Goal: Task Accomplishment & Management: Complete application form

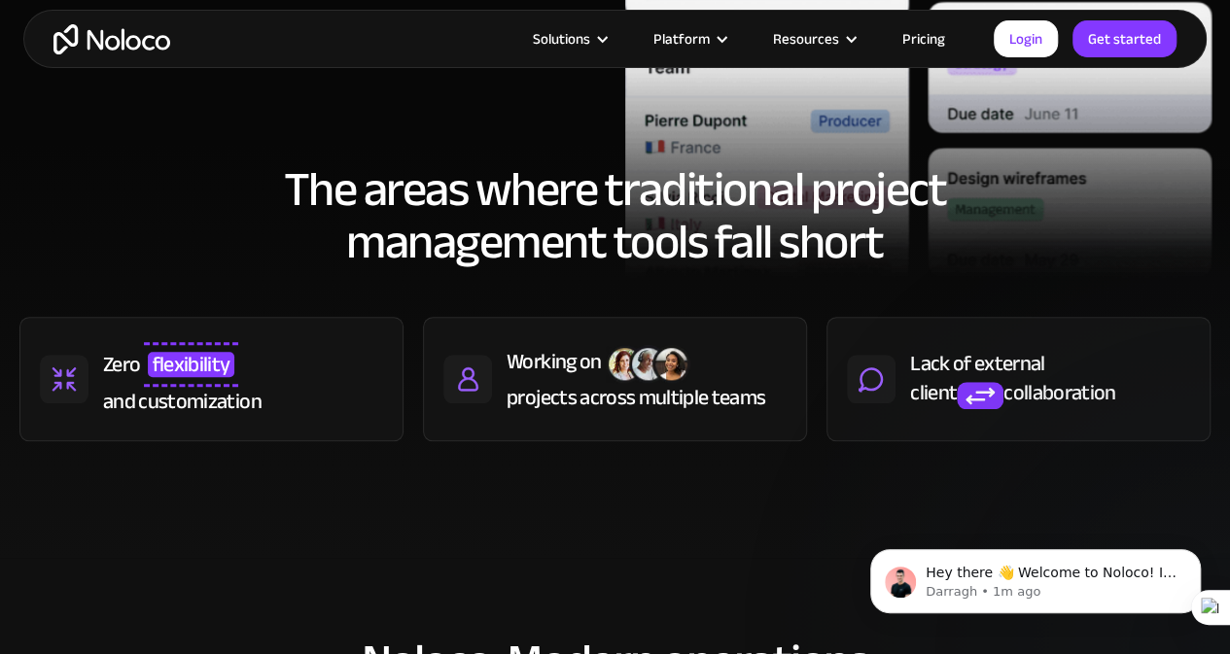
scroll to position [1555, 0]
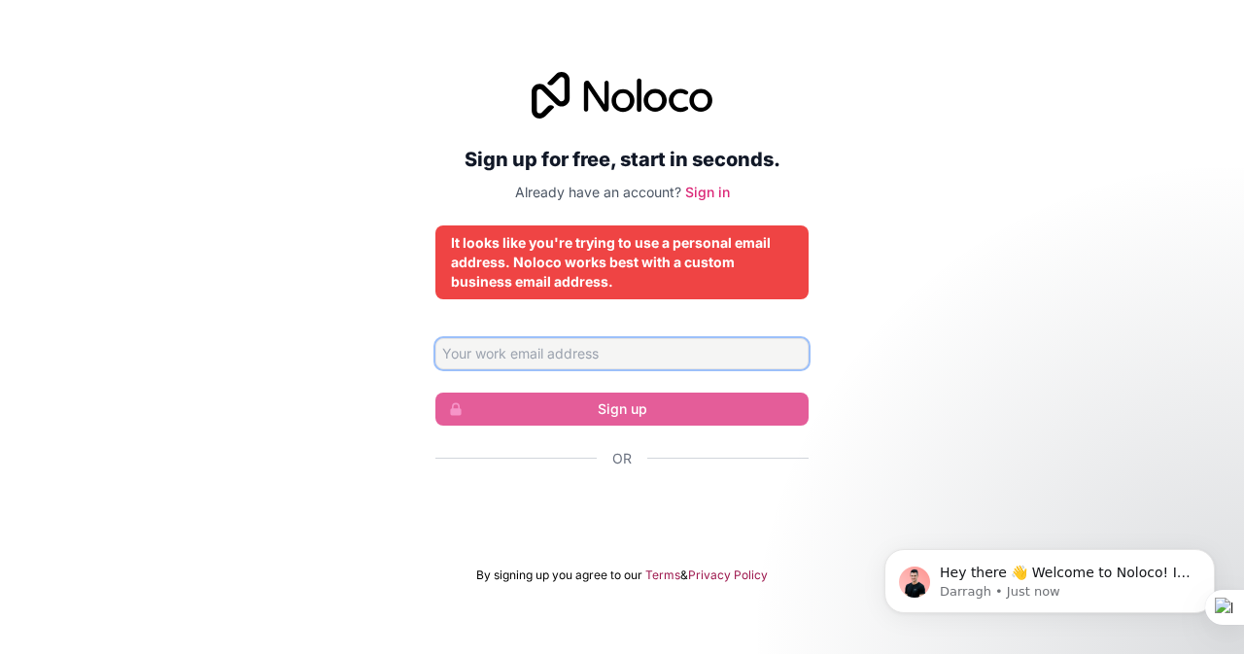
click at [665, 352] on input "Email address" at bounding box center [621, 353] width 373 height 31
type input "[EMAIL_ADDRESS][PERSON_NAME][DOMAIN_NAME]"
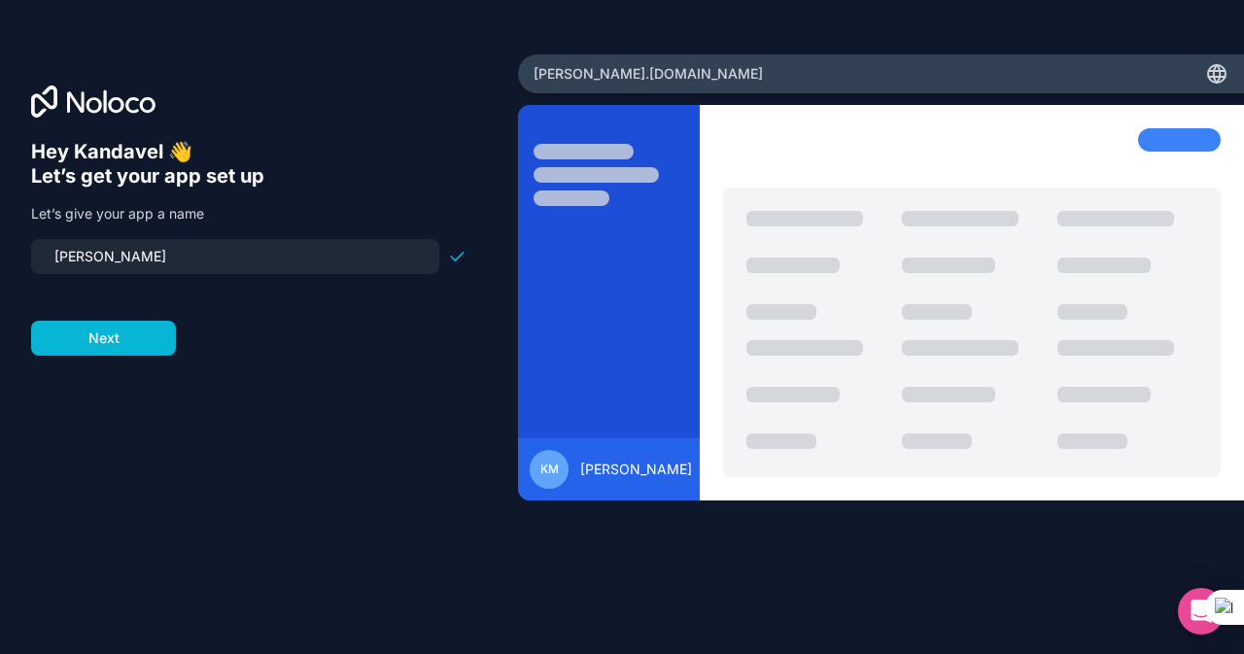
click at [61, 260] on input "aparajitha" at bounding box center [235, 256] width 385 height 27
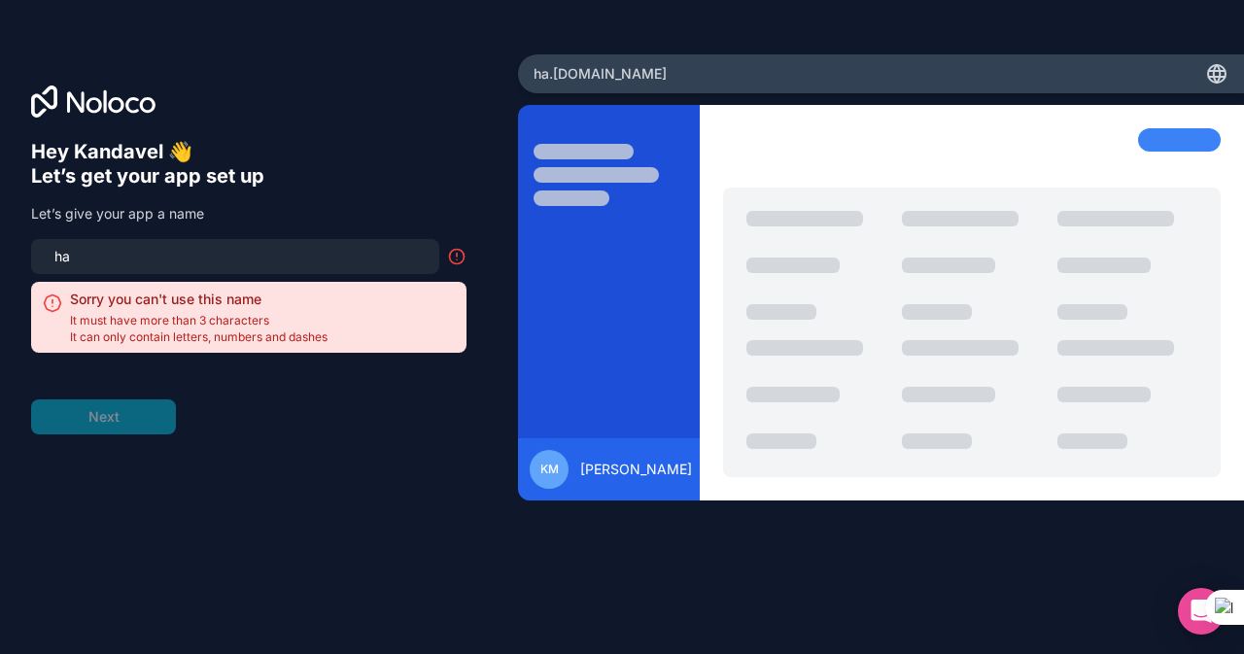
type input "a"
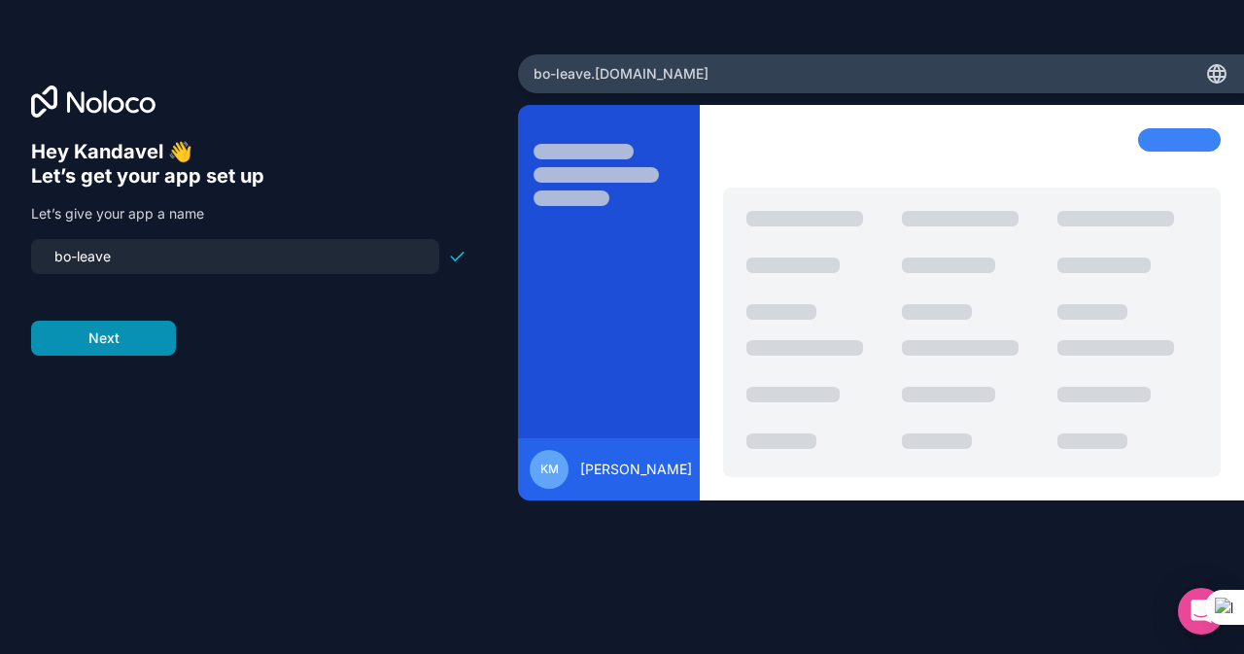
type input "bo-leave"
click at [77, 343] on button "Next" at bounding box center [103, 338] width 145 height 35
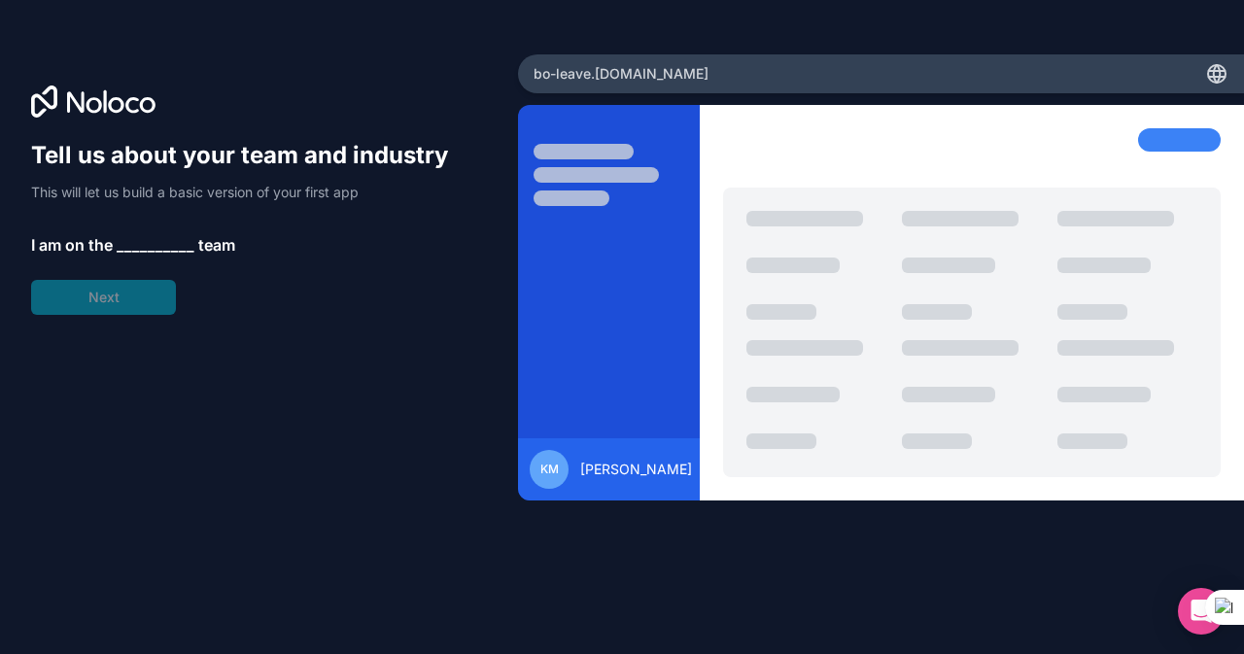
click at [127, 242] on span "__________" at bounding box center [156, 244] width 78 height 23
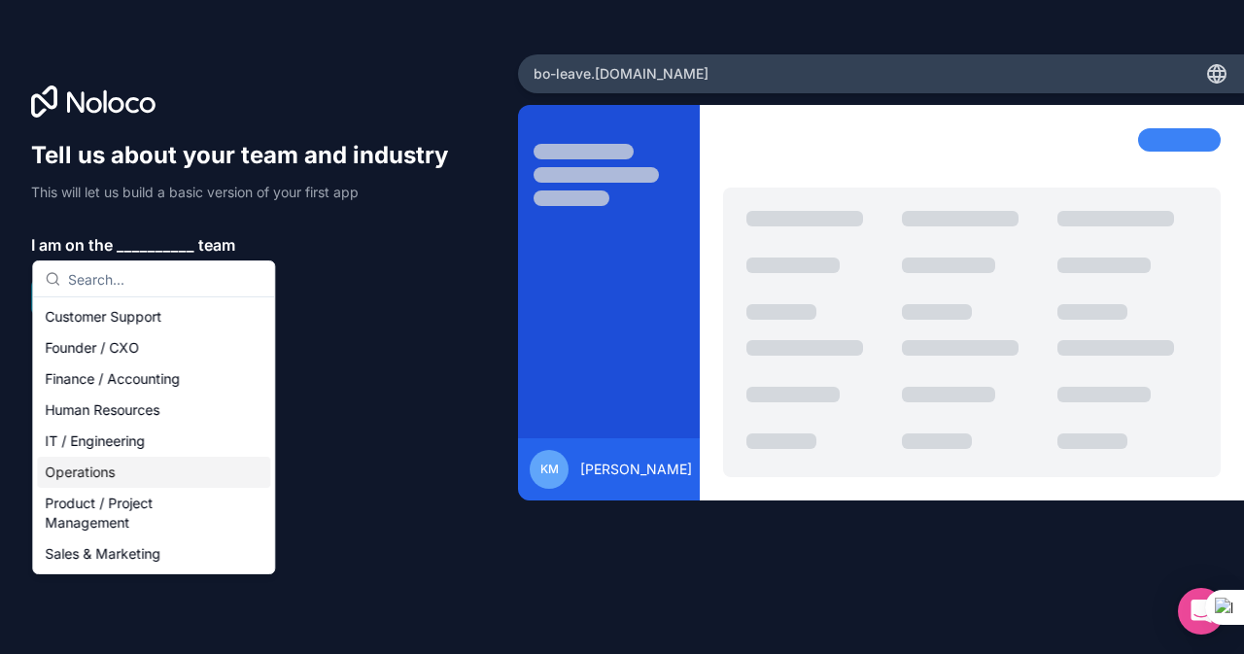
click at [119, 485] on div "Operations" at bounding box center [153, 472] width 233 height 31
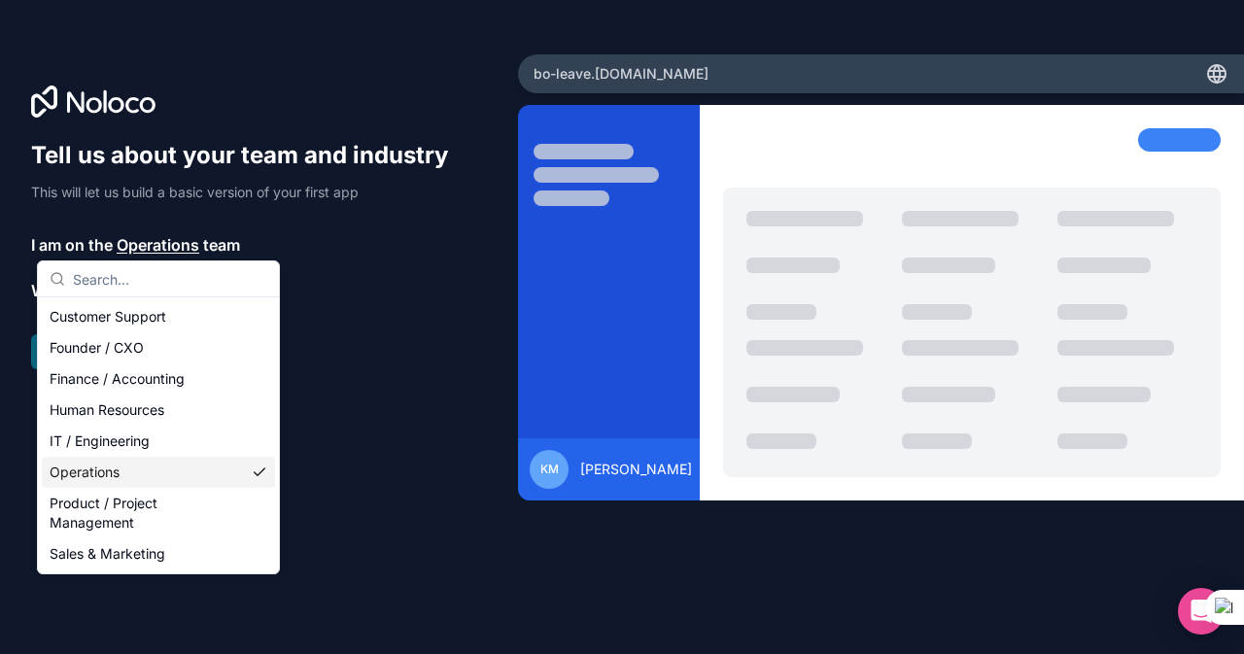
click at [119, 485] on div "Customer Support Founder / CXO Finance / Accounting Human Resources IT / Engine…" at bounding box center [158, 435] width 233 height 268
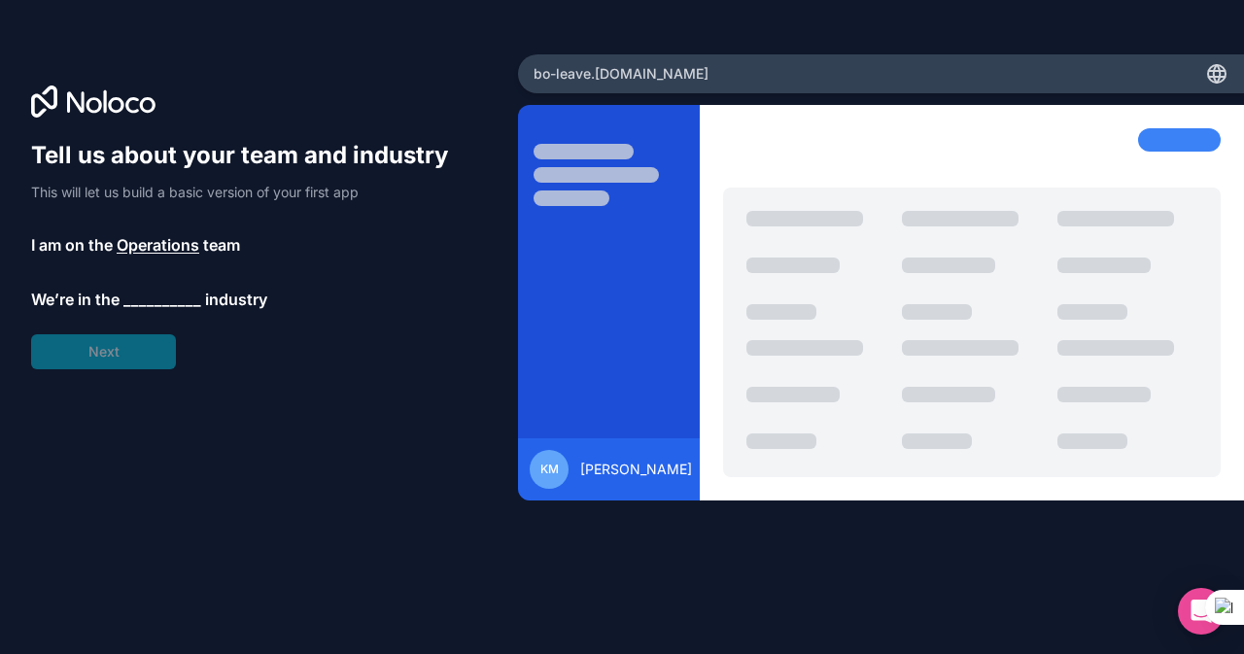
click at [120, 353] on div "Tell us about your team and industry This will let us build a basic version of …" at bounding box center [248, 254] width 435 height 229
click at [136, 295] on span "__________" at bounding box center [162, 299] width 78 height 23
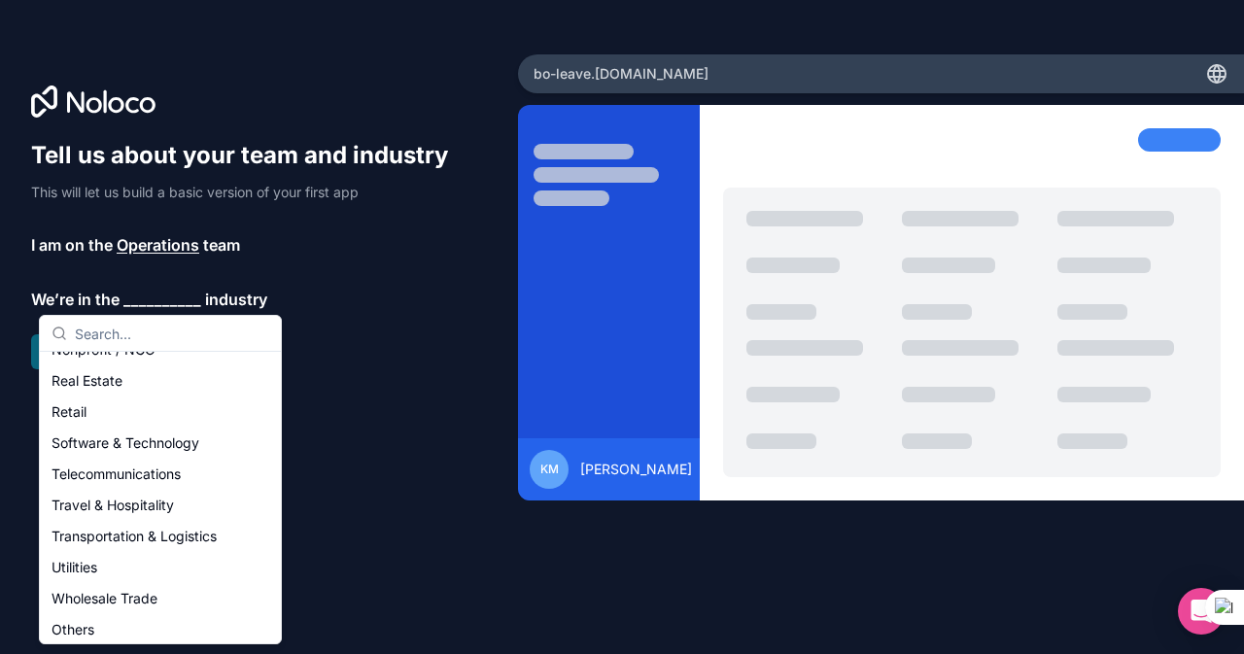
scroll to position [400, 0]
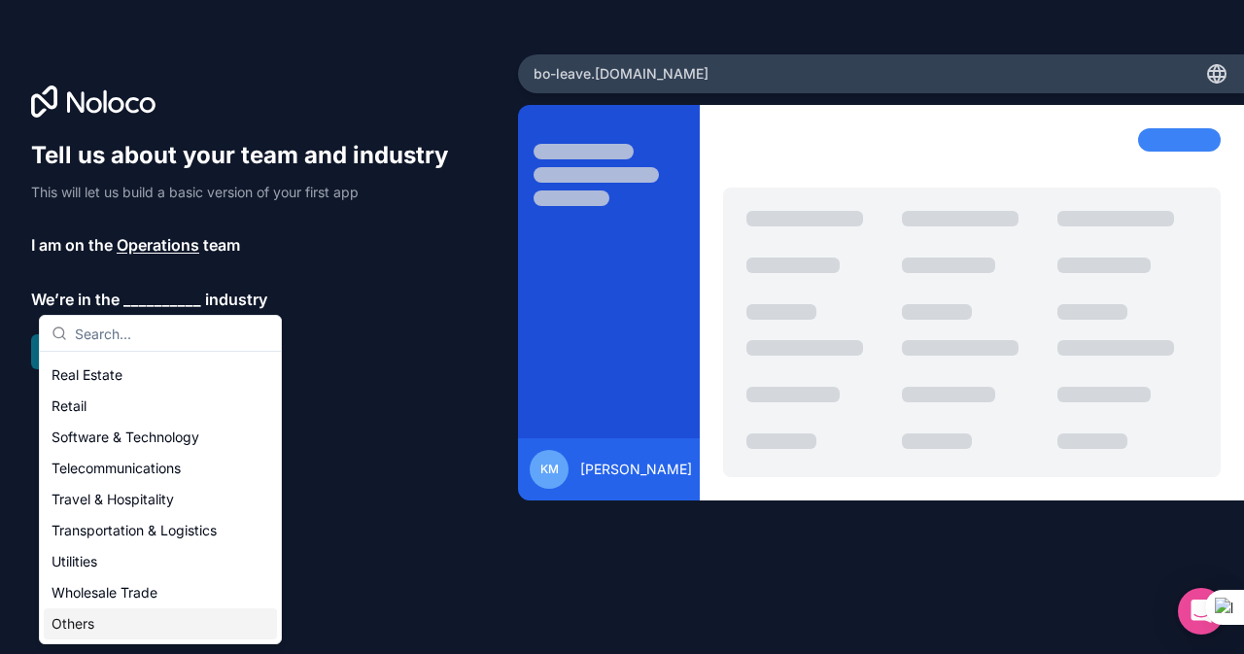
click at [148, 632] on div "Others" at bounding box center [160, 623] width 233 height 31
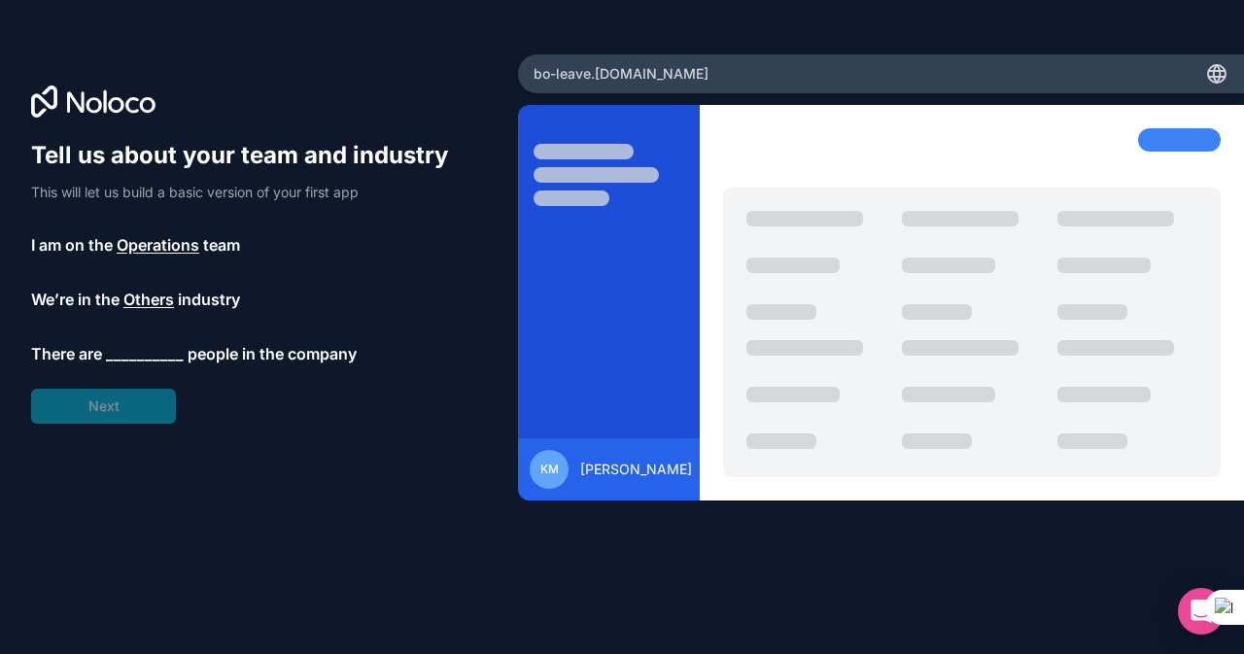
click at [132, 362] on span "__________" at bounding box center [145, 353] width 78 height 23
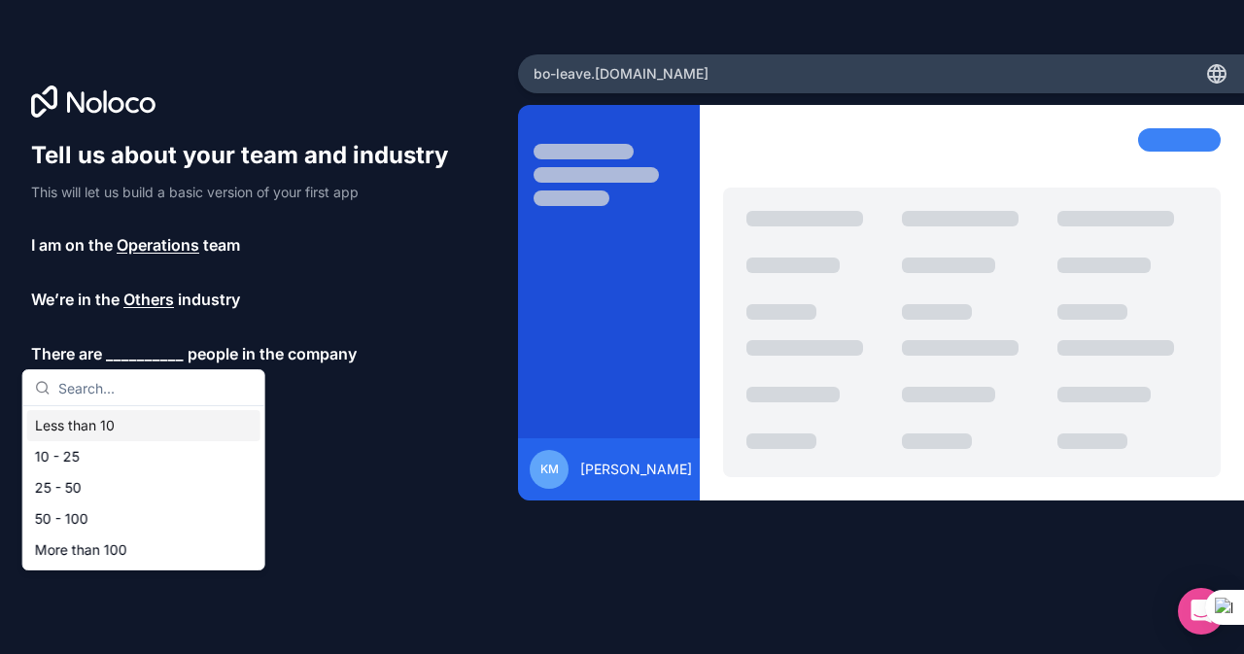
click at [117, 427] on div "Less than 10" at bounding box center [143, 425] width 233 height 31
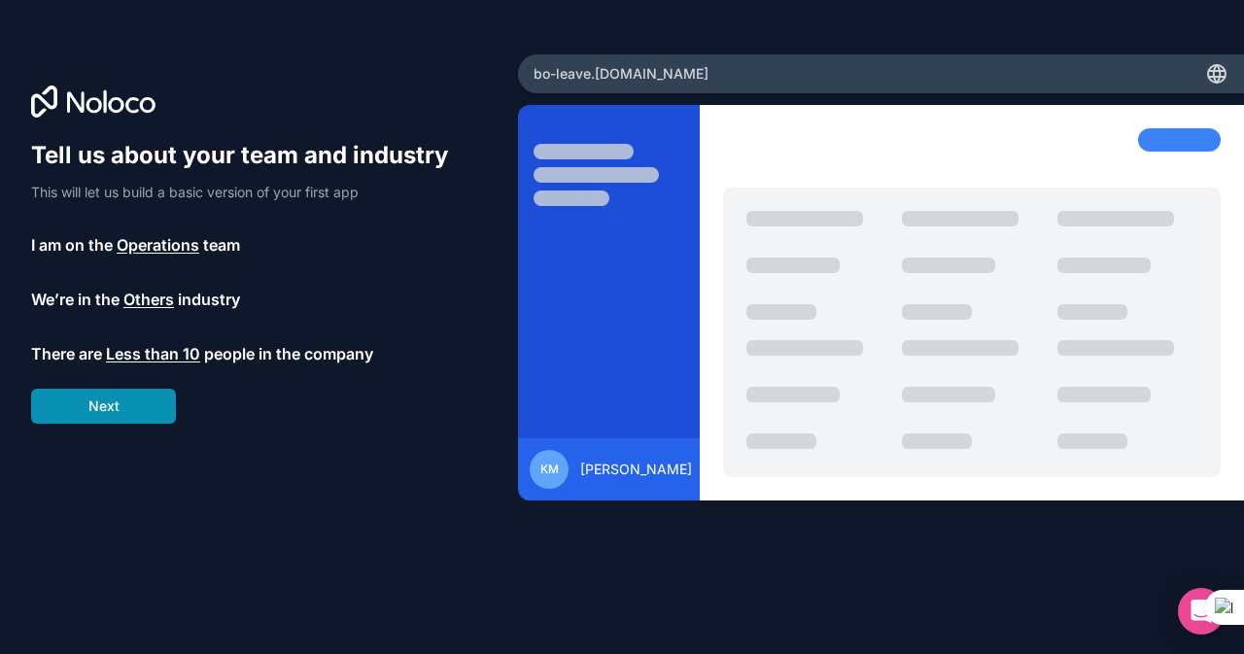
click at [126, 407] on button "Next" at bounding box center [103, 406] width 145 height 35
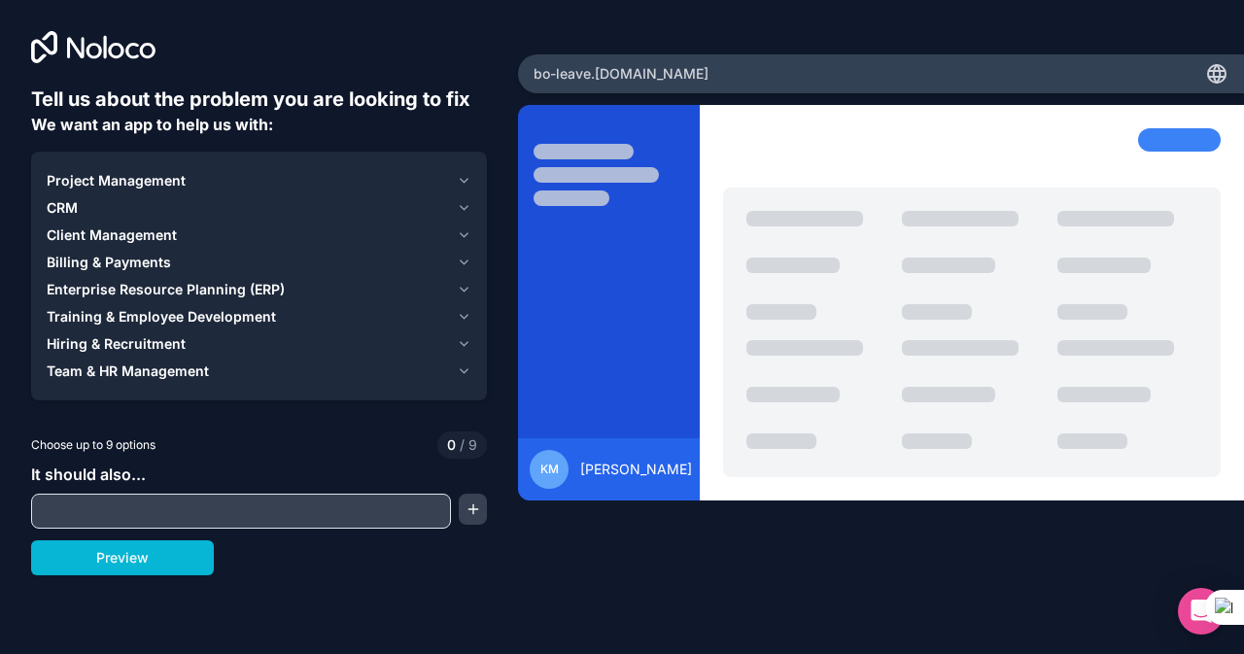
click at [466, 234] on icon "button" at bounding box center [465, 235] width 8 height 4
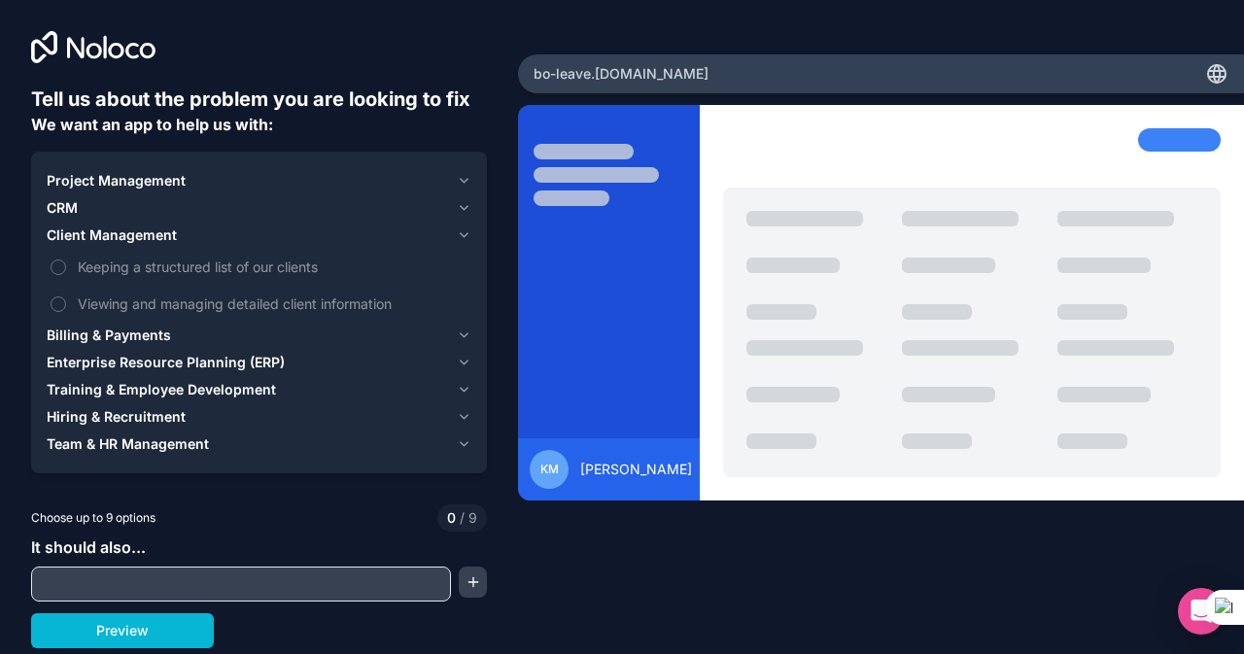
click at [471, 390] on div "Project Management CRM Client Management Keeping a structured list of our clien…" at bounding box center [259, 313] width 456 height 322
click at [467, 388] on icon "button" at bounding box center [465, 390] width 8 height 4
